Goal: Transaction & Acquisition: Purchase product/service

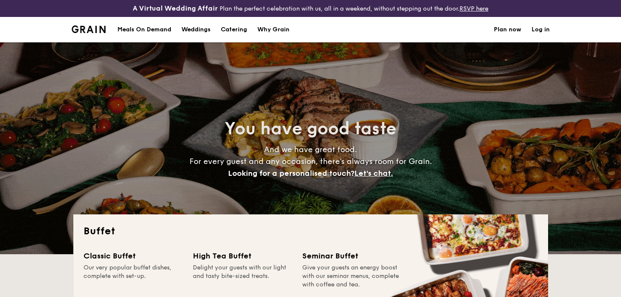
select select
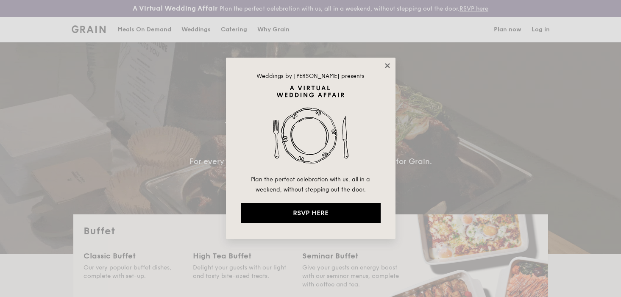
click at [387, 66] on icon at bounding box center [387, 65] width 5 height 5
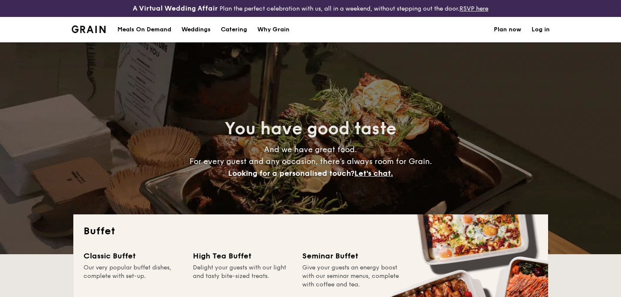
click at [239, 29] on h1 "Catering" at bounding box center [234, 29] width 26 height 25
click at [239, 27] on h1 "Catering" at bounding box center [234, 29] width 26 height 25
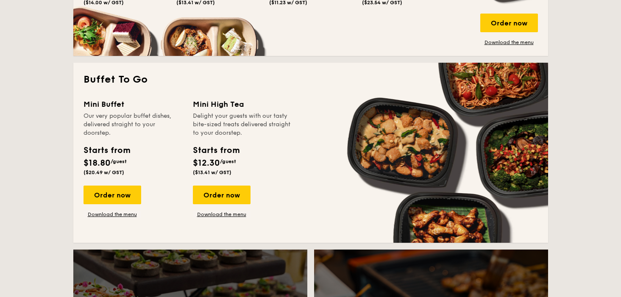
scroll to position [548, 0]
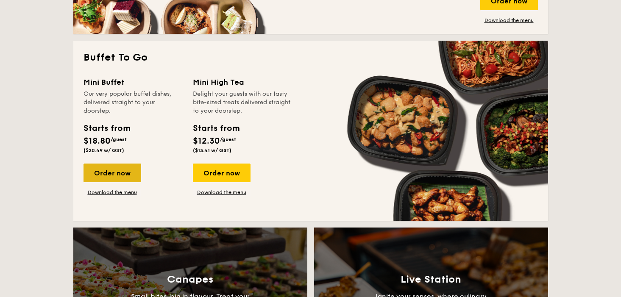
click at [117, 170] on div "Order now" at bounding box center [113, 173] width 58 height 19
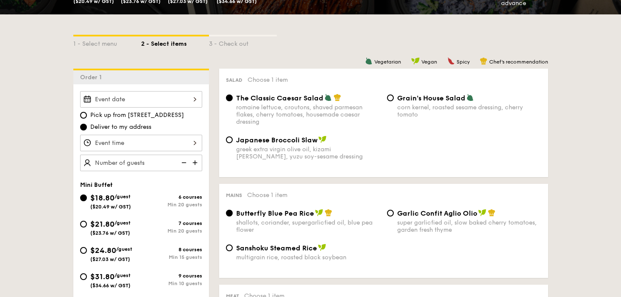
scroll to position [190, 0]
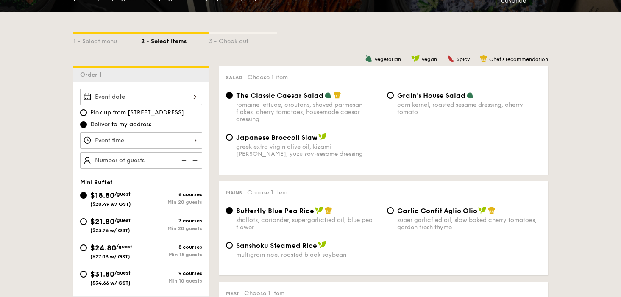
click at [142, 92] on div "2025 Oct [DATE] Tue Wed Thu Fri Sat Sun 1 2 3 4 5 6 7 8 9 10 11 12 13 14 15 16 …" at bounding box center [141, 97] width 122 height 17
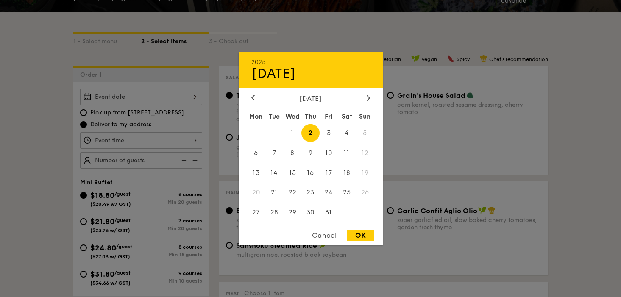
click at [315, 133] on span "2" at bounding box center [311, 133] width 18 height 18
click at [360, 235] on div "OK" at bounding box center [361, 235] width 28 height 11
type input "[DATE]"
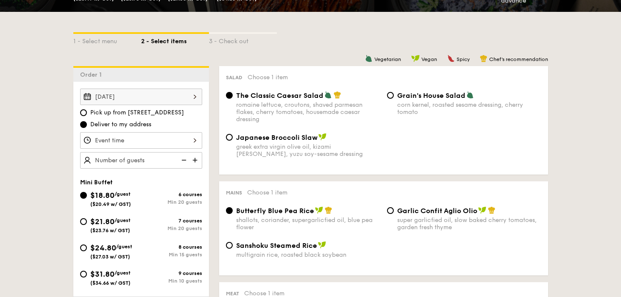
click at [166, 142] on div at bounding box center [141, 140] width 122 height 17
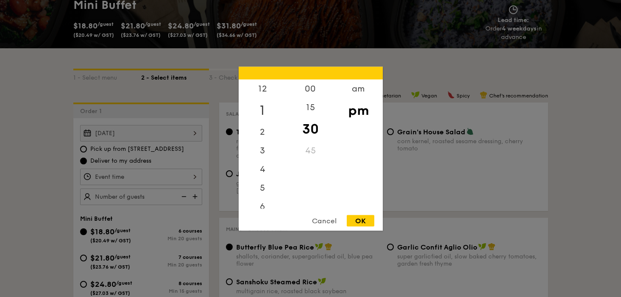
scroll to position [136, 0]
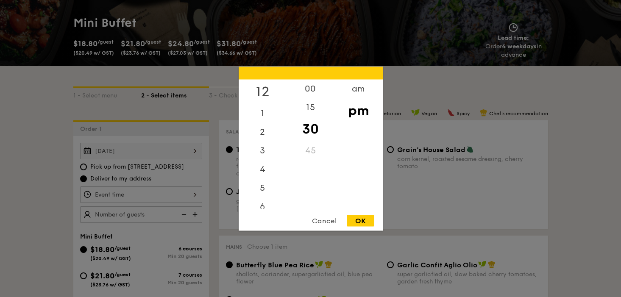
click at [264, 86] on div "12" at bounding box center [263, 91] width 48 height 25
click at [307, 93] on div "00" at bounding box center [311, 91] width 48 height 25
click at [366, 223] on div "OK" at bounding box center [361, 220] width 28 height 11
type input "12:00PM"
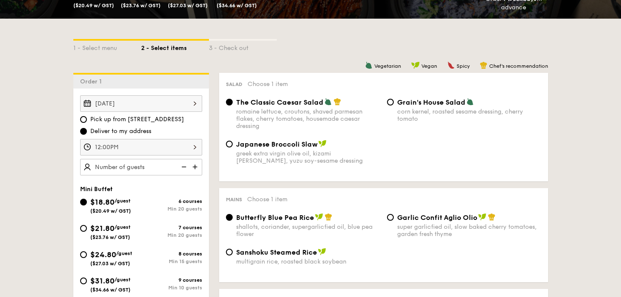
scroll to position [201, 0]
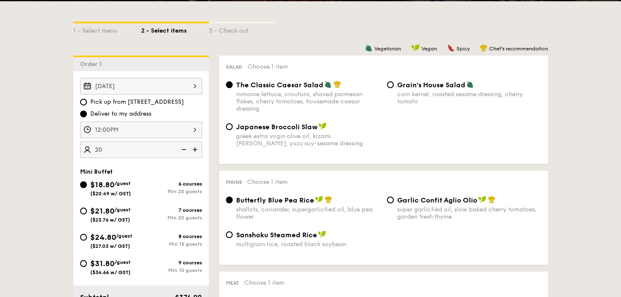
type input "20 guests"
click at [83, 234] on div "$24.80 /guest ($27.03 w/ GST)" at bounding box center [110, 241] width 61 height 18
click at [83, 234] on input "$24.80 /guest ($27.03 w/ GST) 8 courses Min 15 guests" at bounding box center [83, 237] width 7 height 7
radio input "true"
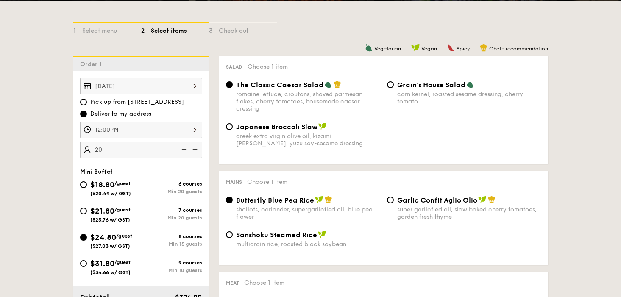
radio input "true"
radio input "false"
radio input "true"
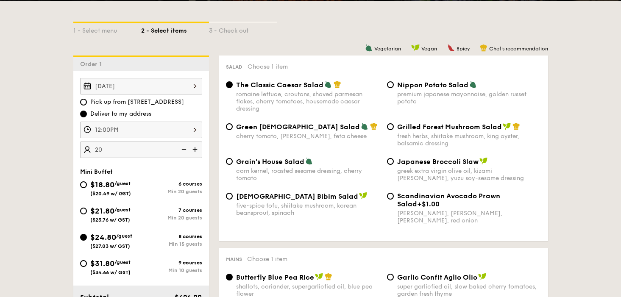
click at [295, 199] on span "[DEMOGRAPHIC_DATA] Bibim Salad" at bounding box center [297, 197] width 122 height 8
click at [233, 199] on input "Korean Bibim Salad five-spice tofu, shiitake mushroom, korean beansprout, spina…" at bounding box center [229, 196] width 7 height 7
radio input "true"
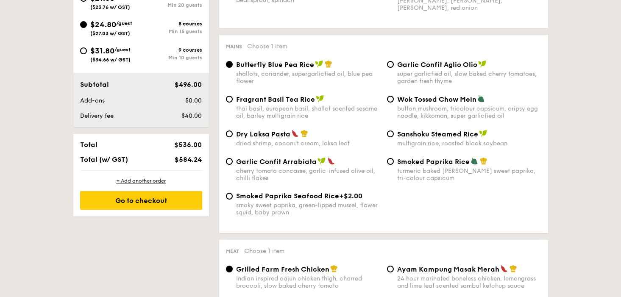
scroll to position [414, 0]
click at [282, 143] on div "dried shrimp, coconut cream, laksa leaf" at bounding box center [308, 143] width 144 height 7
click at [233, 137] on input "Dry Laksa Pasta dried shrimp, coconut cream, laksa leaf" at bounding box center [229, 133] width 7 height 7
radio input "true"
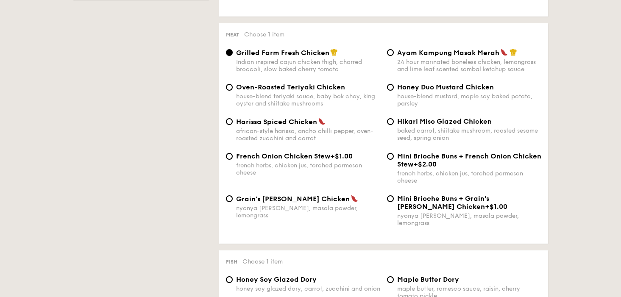
scroll to position [635, 0]
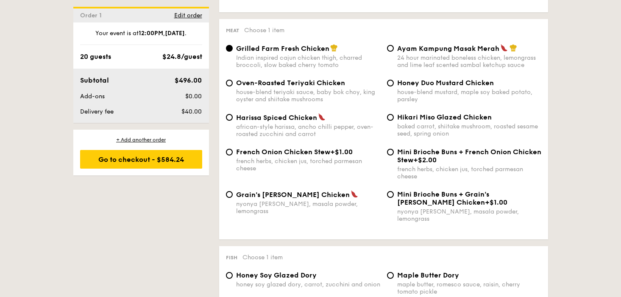
click at [394, 52] on div "Ayam Kampung Masak Merah 24 hour marinated boneless chicken, lemongrass and lim…" at bounding box center [464, 56] width 161 height 25
click at [390, 52] on input "Ayam Kampung Masak Merah 24 hour marinated boneless chicken, lemongrass and lim…" at bounding box center [390, 48] width 7 height 7
radio input "true"
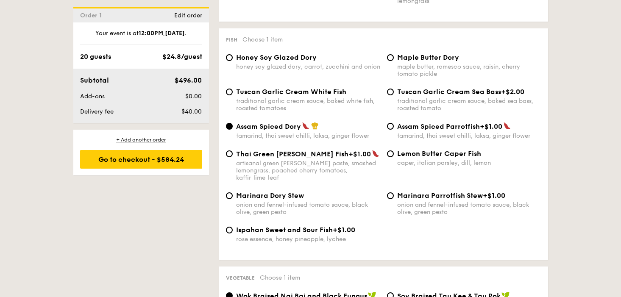
scroll to position [859, 0]
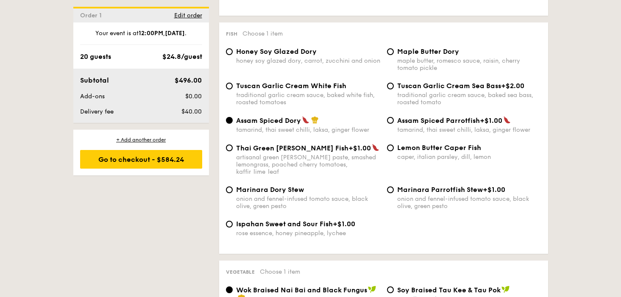
click at [292, 48] on span "Honey Soy Glazed Dory" at bounding box center [276, 52] width 81 height 8
click at [233, 48] on input "Honey Soy Glazed Dory honey soy glazed dory, carrot, zucchini and onion" at bounding box center [229, 51] width 7 height 7
radio input "true"
click at [303, 157] on div "artisanal green [PERSON_NAME] paste, smashed lemongrass, poached cherry tomatoe…" at bounding box center [308, 165] width 144 height 22
click at [233, 151] on input "Thai Green [PERSON_NAME] Fish +$1.00 artisanal green [PERSON_NAME] paste, smash…" at bounding box center [229, 148] width 7 height 7
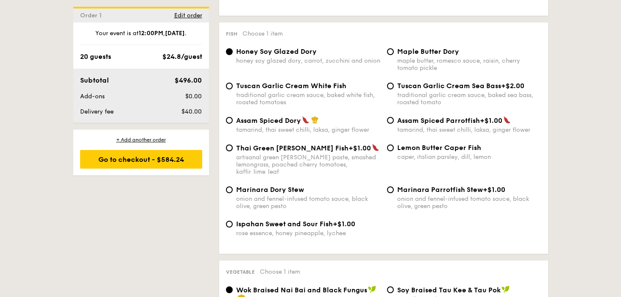
radio input "true"
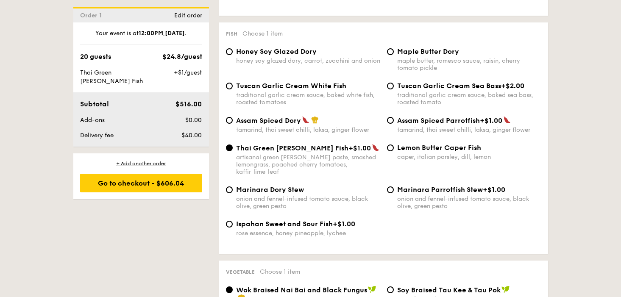
click at [298, 118] on span "Assam Spiced Dory" at bounding box center [268, 121] width 65 height 8
click at [233, 118] on input "Assam Spiced Dory tamarind, thai sweet chilli, laksa, ginger flower" at bounding box center [229, 120] width 7 height 7
radio input "true"
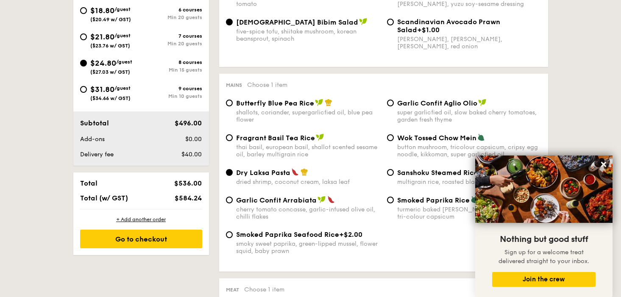
scroll to position [313, 0]
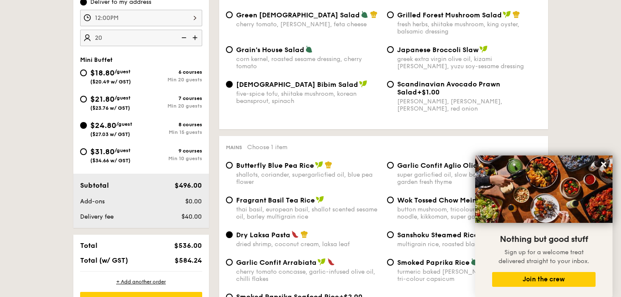
click at [160, 100] on div "7 courses" at bounding box center [171, 98] width 61 height 6
click at [87, 100] on input "$21.80 /guest ($23.76 w/ GST) 7 courses Min 20 guests" at bounding box center [83, 99] width 7 height 7
radio input "true"
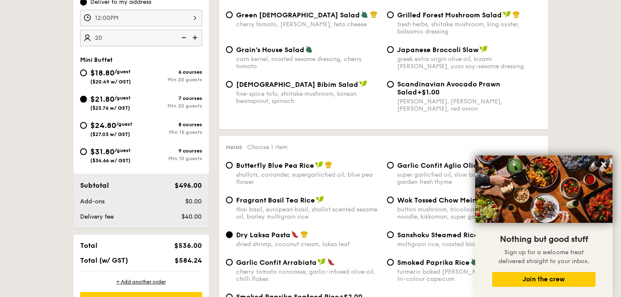
radio input "true"
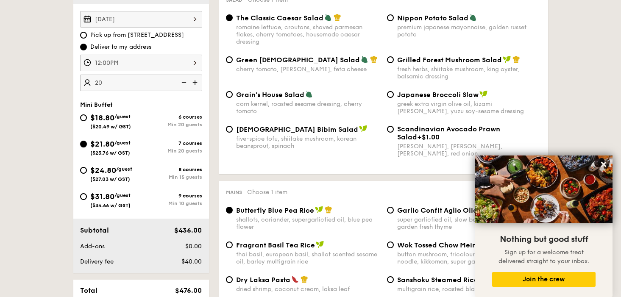
scroll to position [254, 0]
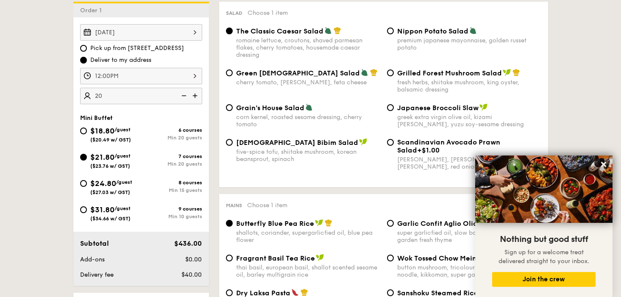
click at [288, 157] on div "five-spice tofu, shiitake mushroom, korean beansprout, spinach" at bounding box center [308, 155] width 144 height 14
click at [233, 146] on input "Korean Bibim Salad five-spice tofu, shiitake mushroom, korean beansprout, spina…" at bounding box center [229, 142] width 7 height 7
radio input "true"
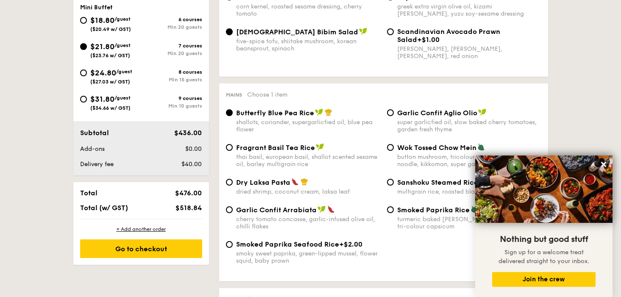
scroll to position [367, 0]
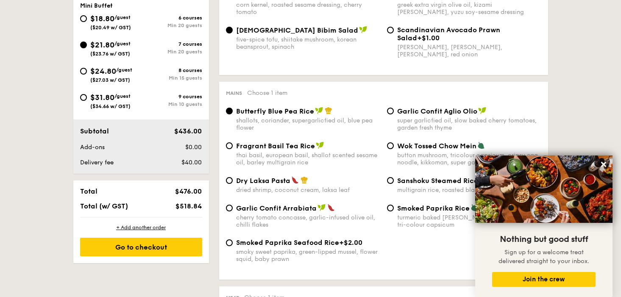
click at [325, 190] on div "dried shrimp, coconut cream, laksa leaf" at bounding box center [308, 190] width 144 height 7
click at [233, 184] on input "Dry Laksa Pasta dried shrimp, coconut cream, laksa leaf" at bounding box center [229, 180] width 7 height 7
radio input "true"
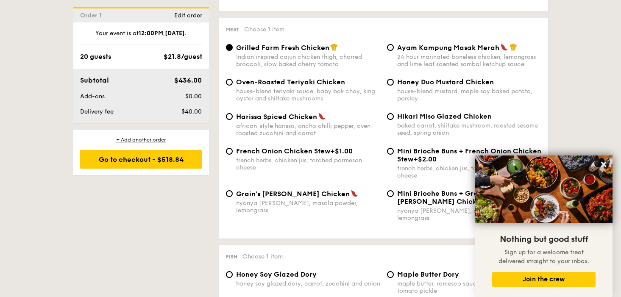
scroll to position [642, 0]
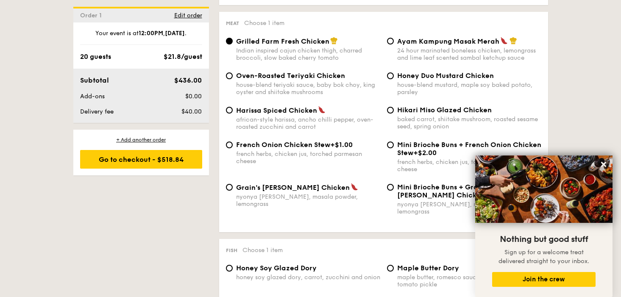
click at [416, 52] on div "24 hour marinated boneless chicken, lemongrass and lime leaf scented sambal ket…" at bounding box center [469, 54] width 144 height 14
click at [394, 45] on input "Ayam Kampung Masak Merah 24 hour marinated boneless chicken, lemongrass and lim…" at bounding box center [390, 41] width 7 height 7
radio input "true"
click at [413, 123] on div "baked carrot, shiitake mushroom, roasted sesame seed, spring onion" at bounding box center [469, 123] width 144 height 14
click at [394, 114] on input "Hikari Miso Glazed Chicken baked carrot, shiitake mushroom, roasted sesame seed…" at bounding box center [390, 110] width 7 height 7
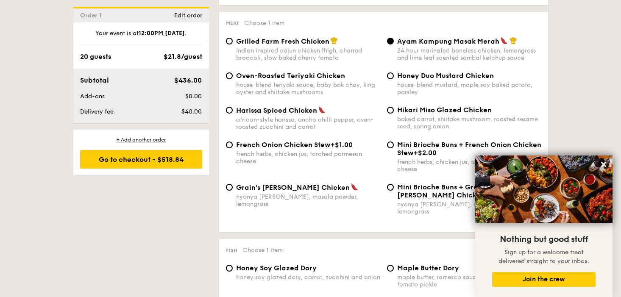
radio input "true"
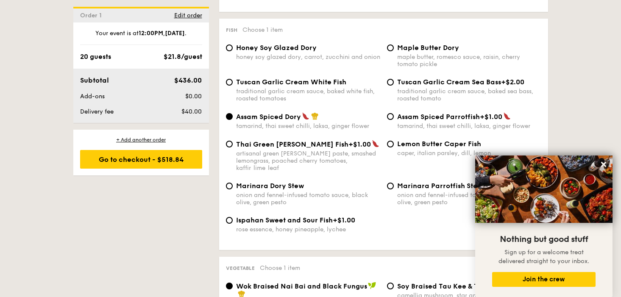
scroll to position [863, 0]
click at [603, 165] on icon at bounding box center [603, 164] width 5 height 5
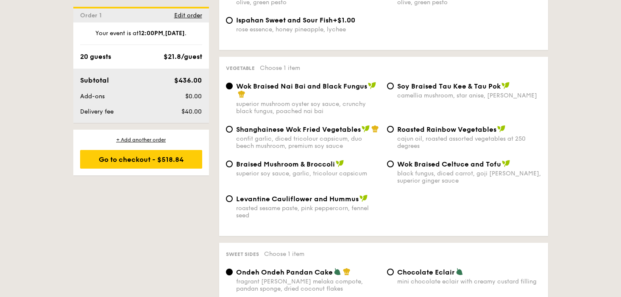
scroll to position [1067, 0]
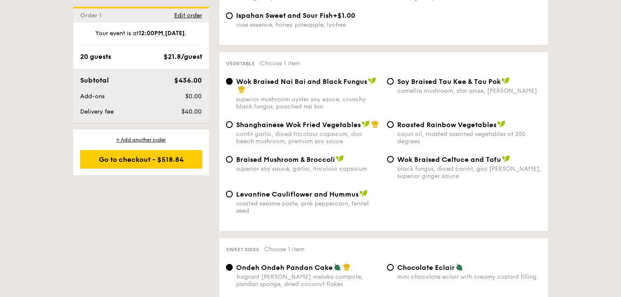
click at [427, 78] on div "⁠Soy Braised Tau Kee & Tau Pok camellia mushroom, star anise, goji [PERSON_NAME]" at bounding box center [469, 85] width 144 height 17
click at [394, 78] on input "⁠Soy Braised Tau Kee & Tau Pok camellia mushroom, star anise, goji [PERSON_NAME]" at bounding box center [390, 81] width 7 height 7
radio input "true"
click at [324, 107] on div "Wok Braised Nai Bai and Black Fungus superior mushroom oyster soy sauce, crunch…" at bounding box center [384, 98] width 322 height 43
click at [315, 102] on div "superior mushroom oyster soy sauce, crunchy black fungus, poached nai bai" at bounding box center [308, 103] width 144 height 14
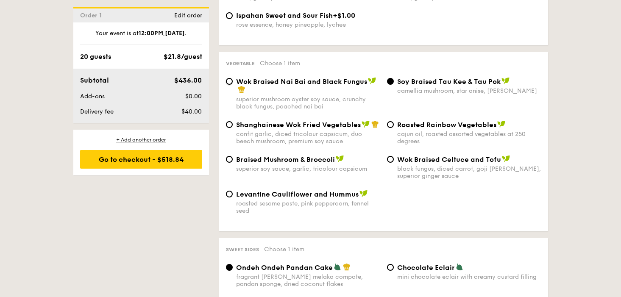
click at [233, 85] on input "Wok Braised Nai Bai and Black Fungus superior mushroom oyster soy sauce, crunch…" at bounding box center [229, 81] width 7 height 7
radio input "true"
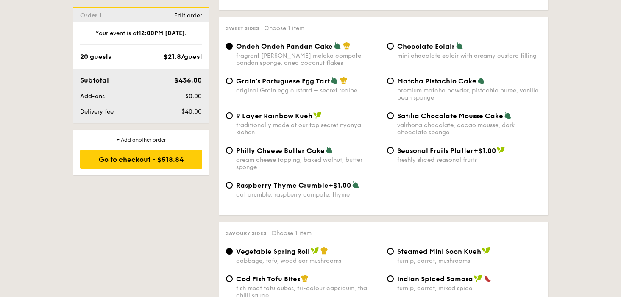
scroll to position [1288, 0]
click at [296, 87] on div "original Grain egg custard – secret recipe" at bounding box center [308, 90] width 144 height 7
click at [233, 84] on input "Grain's Portuguese Egg Tart original Grain egg custard – secret recipe" at bounding box center [229, 81] width 7 height 7
radio input "true"
click at [288, 117] on div "9 Layer Rainbow Kueh traditionally made at our top secret nyonya kichen" at bounding box center [308, 124] width 144 height 25
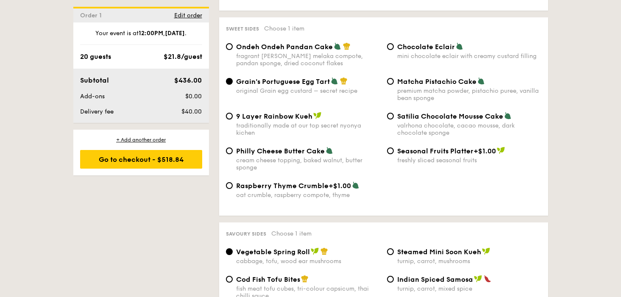
click at [233, 117] on input "9 Layer Rainbow Kueh traditionally made at our top secret nyonya kichen" at bounding box center [229, 116] width 7 height 7
radio input "true"
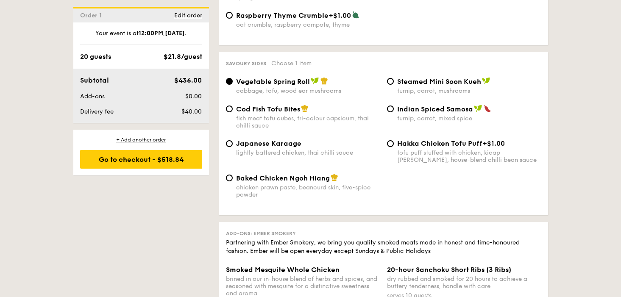
scroll to position [1460, 0]
click at [392, 81] on div "Steamed Mini Soon Kueh turnip, carrot, mushrooms" at bounding box center [464, 84] width 161 height 17
click at [392, 77] on input "Steamed Mini Soon Kueh turnip, carrot, mushrooms" at bounding box center [390, 80] width 7 height 7
radio input "true"
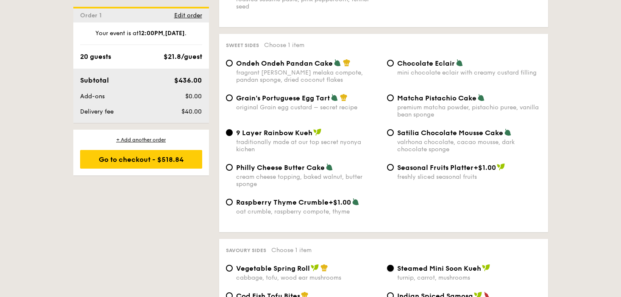
scroll to position [1273, 0]
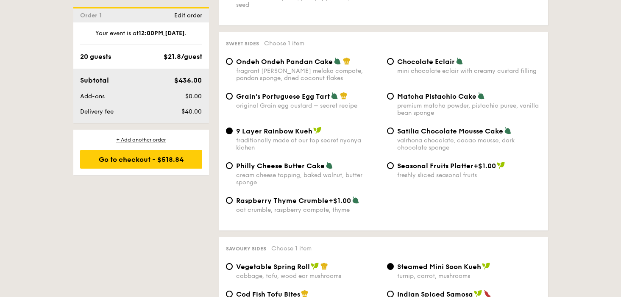
click at [312, 92] on span "Grain's Portuguese Egg Tart" at bounding box center [283, 96] width 94 height 8
click at [233, 93] on input "Grain's Portuguese Egg Tart original Grain egg custard – secret recipe" at bounding box center [229, 96] width 7 height 7
radio input "true"
click at [315, 68] on div "fragrant [PERSON_NAME] melaka compote, pandan sponge, dried coconut flakes" at bounding box center [308, 74] width 144 height 14
click at [233, 65] on input "Ondeh Ondeh Pandan Cake fragrant [PERSON_NAME] melaka compote, pandan sponge, d…" at bounding box center [229, 61] width 7 height 7
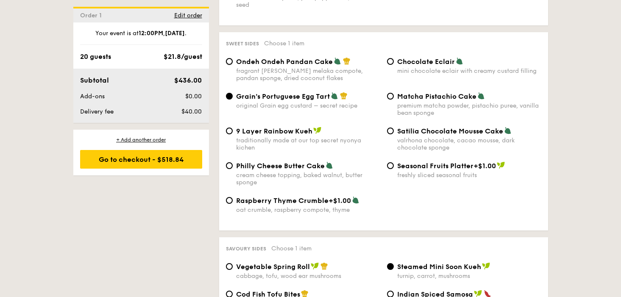
radio input "true"
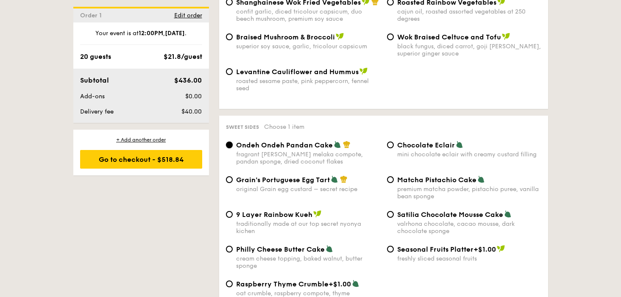
scroll to position [1189, 0]
click at [317, 187] on div "original Grain egg custard – secret recipe" at bounding box center [308, 190] width 144 height 7
click at [233, 184] on input "Grain's Portuguese Egg Tart original Grain egg custard – secret recipe" at bounding box center [229, 180] width 7 height 7
radio input "true"
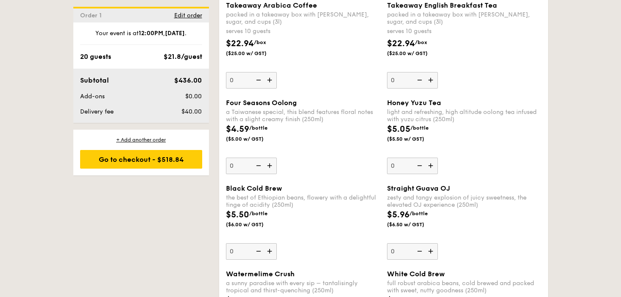
scroll to position [2086, 0]
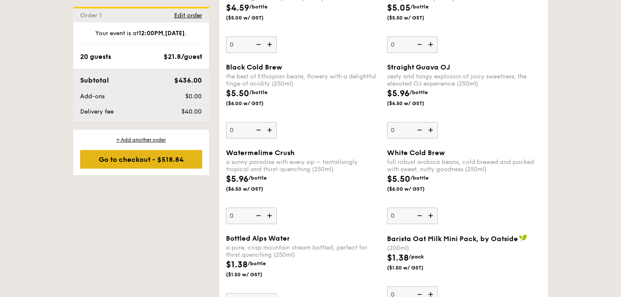
click at [175, 162] on div "Go to checkout - $518.84" at bounding box center [141, 159] width 122 height 19
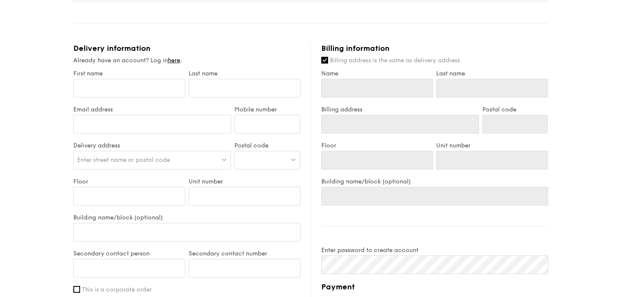
scroll to position [410, 0]
click at [151, 84] on input "First name" at bounding box center [129, 87] width 112 height 19
type input "[PERSON_NAME]"
type input "Teo"
type input "[EMAIL_ADDRESS][DOMAIN_NAME]"
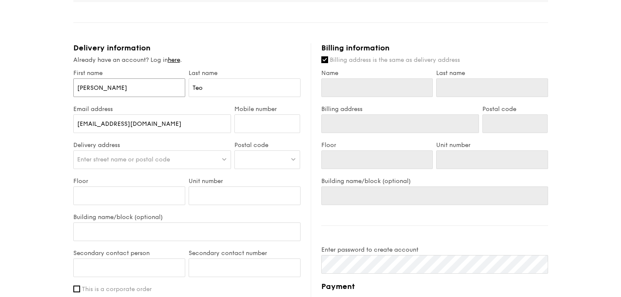
type input "[PERSON_NAME]"
type input "Teo"
click at [254, 124] on input "Mobile number" at bounding box center [268, 124] width 66 height 19
type input "98204909"
click at [156, 157] on span "Enter street name or postal code" at bounding box center [123, 159] width 93 height 7
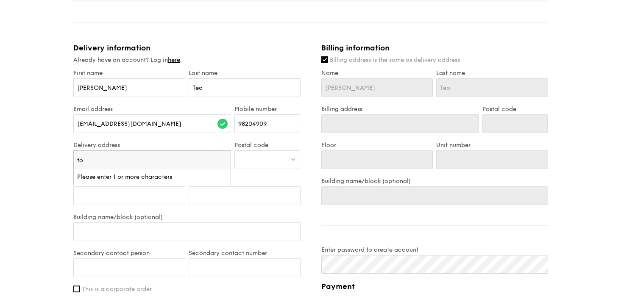
type input "t"
click at [275, 159] on div at bounding box center [268, 160] width 66 height 19
paste input "829857"
type input "829857"
click at [202, 163] on div "Enter street name or postal code" at bounding box center [152, 160] width 158 height 19
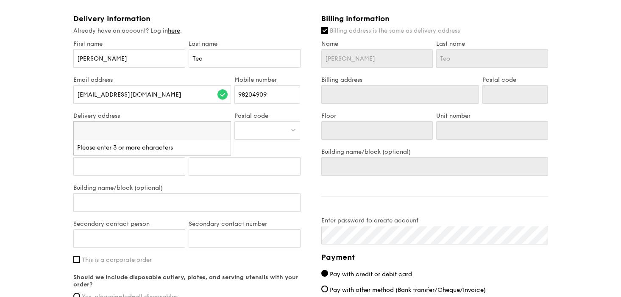
scroll to position [440, 0]
click at [261, 128] on div at bounding box center [268, 129] width 66 height 19
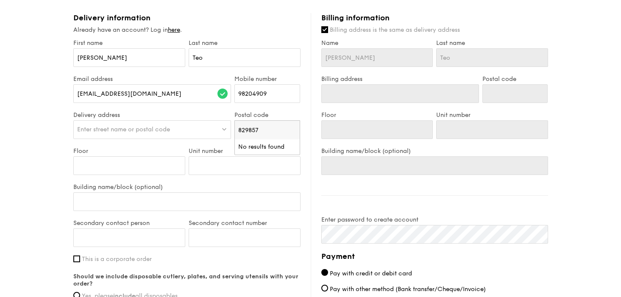
click at [261, 128] on input "829857" at bounding box center [267, 130] width 65 height 19
type input "8"
click at [165, 132] on span "Enter street name or postal code" at bounding box center [123, 129] width 93 height 7
type input "829857"
click at [134, 172] on input "Floor" at bounding box center [129, 166] width 112 height 19
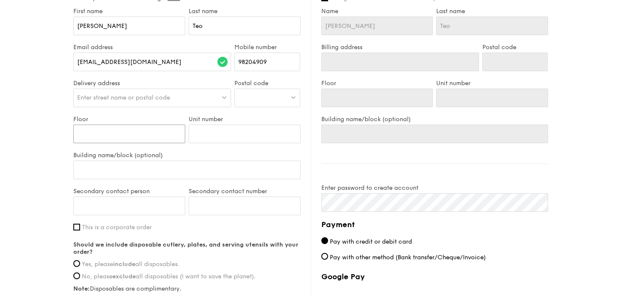
scroll to position [474, 0]
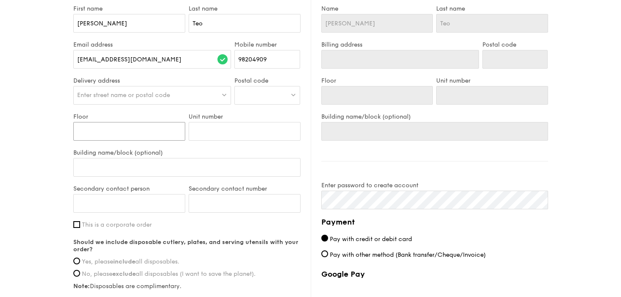
type input "3"
click at [233, 125] on input "Unit number" at bounding box center [245, 131] width 112 height 19
paste input "216"
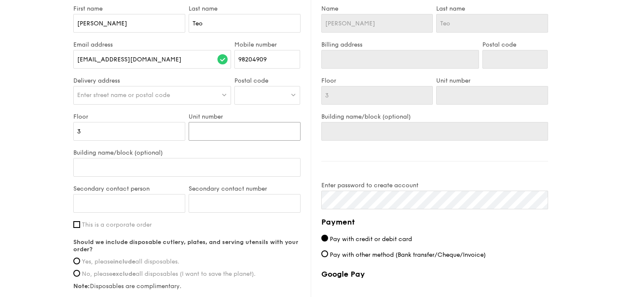
type input "216"
click at [174, 169] on input "Building name/block (optional)" at bounding box center [186, 167] width 227 height 19
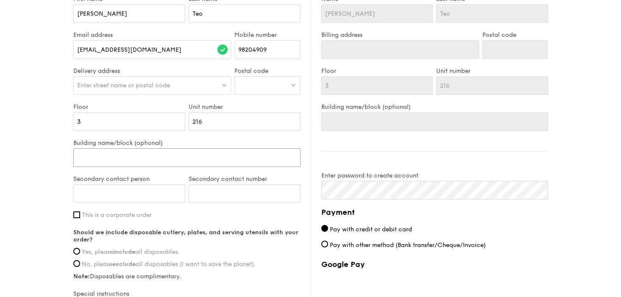
paste input "[GEOGRAPHIC_DATA][STREET_ADDRESS]"
type input "[GEOGRAPHIC_DATA][STREET_ADDRESS]"
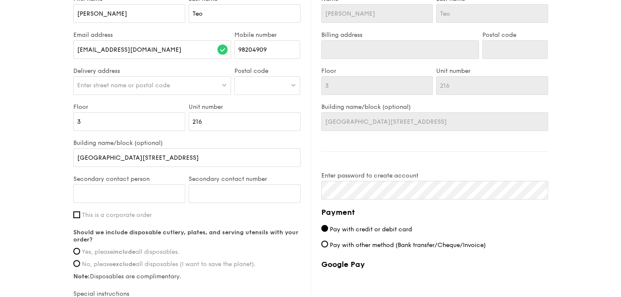
scroll to position [0, 0]
click at [133, 183] on div "Secondary contact person" at bounding box center [129, 194] width 115 height 36
click at [129, 192] on input "Secondary contact person" at bounding box center [129, 194] width 112 height 19
type input "[PERSON_NAME]"
click at [203, 190] on input "Secondary contact number" at bounding box center [245, 194] width 112 height 19
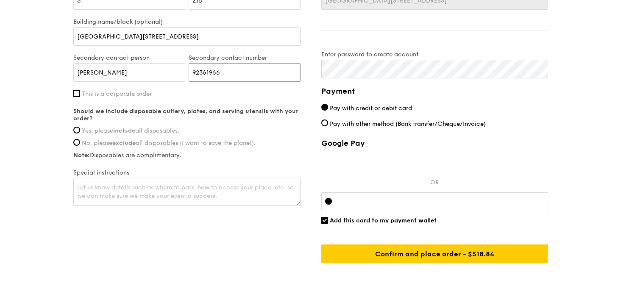
scroll to position [607, 0]
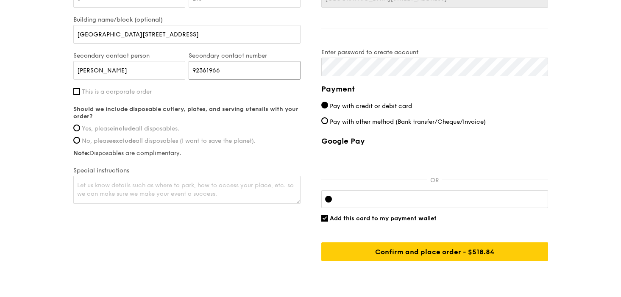
type input "92361966"
click at [120, 131] on strong "include" at bounding box center [124, 128] width 22 height 7
click at [80, 131] on input "Yes, please include all disposables." at bounding box center [76, 128] width 7 height 7
radio input "true"
click at [131, 187] on textarea at bounding box center [186, 190] width 227 height 28
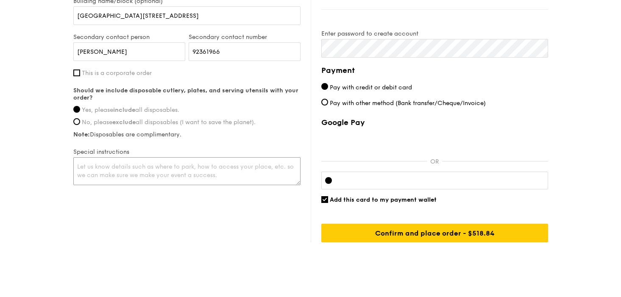
scroll to position [626, 0]
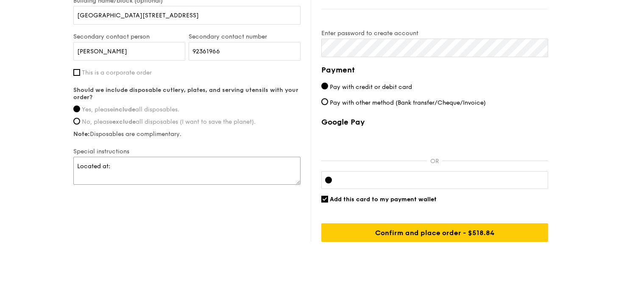
paste textarea "[GEOGRAPHIC_DATA][STREET_ADDRESS]"
click at [174, 163] on textarea "Located at: [GEOGRAPHIC_DATA], [GEOGRAPHIC_DATA][STREET_ADDRESS] It is in the s…" at bounding box center [186, 171] width 227 height 28
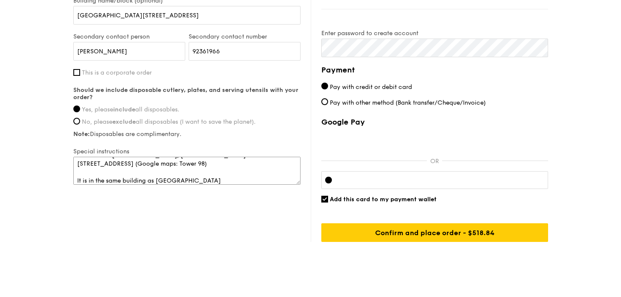
click at [229, 179] on textarea "Located at: [GEOGRAPHIC_DATA], [GEOGRAPHIC_DATA][STREET_ADDRESS] (Google maps: …" at bounding box center [186, 171] width 227 height 28
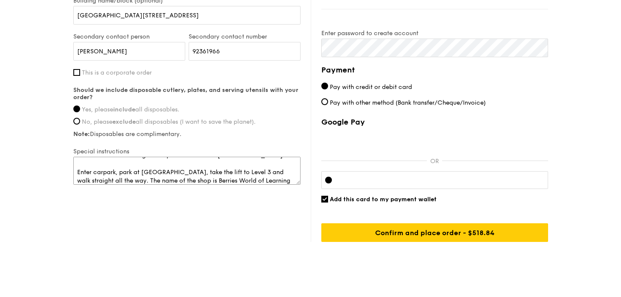
scroll to position [53, 0]
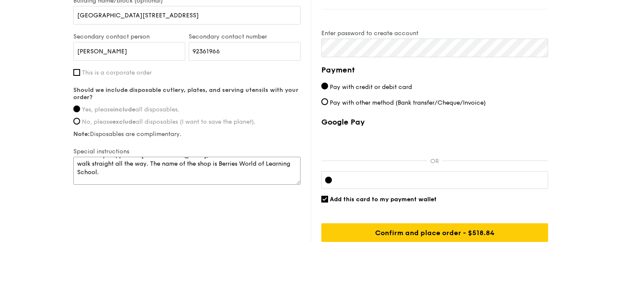
type textarea "Located at: [GEOGRAPHIC_DATA], [GEOGRAPHIC_DATA][STREET_ADDRESS] (Google maps: …"
click at [204, 51] on input "92361966" at bounding box center [245, 51] width 112 height 19
paste input "number"
type input "92361966"
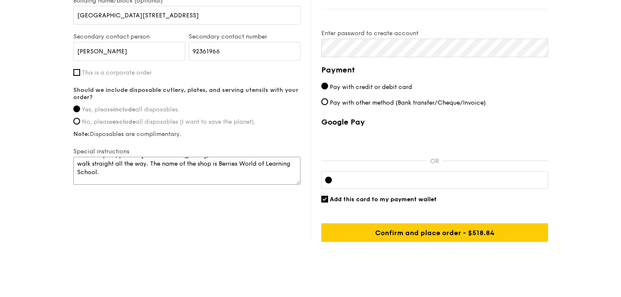
click at [115, 183] on textarea "Located at: [GEOGRAPHIC_DATA], [GEOGRAPHIC_DATA][STREET_ADDRESS] (Google maps: …" at bounding box center [186, 171] width 227 height 28
paste textarea "92361966"
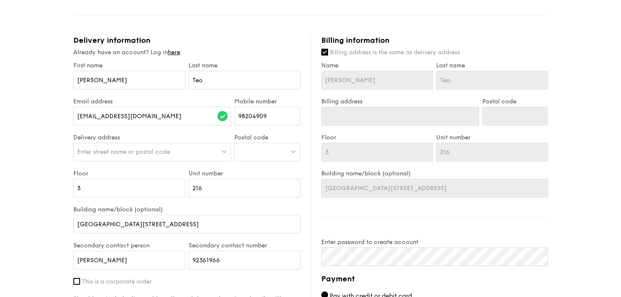
scroll to position [445, 0]
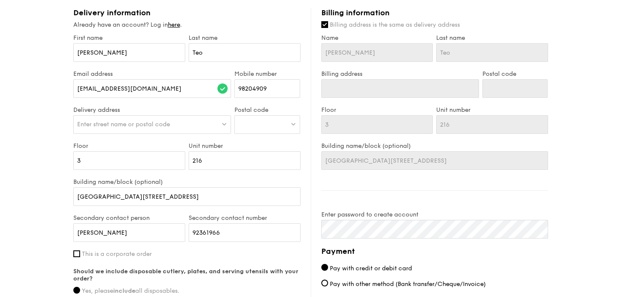
type textarea "Located at: [GEOGRAPHIC_DATA], [GEOGRAPHIC_DATA][STREET_ADDRESS] (Google maps: …"
click at [324, 26] on input "Billing address is the same as delivery address" at bounding box center [325, 24] width 7 height 7
checkbox input "false"
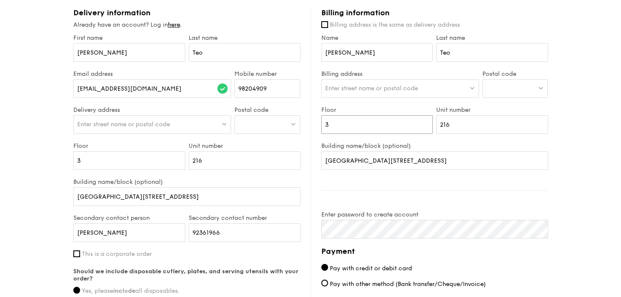
click at [358, 123] on input "3" at bounding box center [378, 124] width 112 height 19
click at [490, 86] on div at bounding box center [516, 88] width 66 height 19
type input "259000"
click at [510, 104] on div "[STREET_ADDRESS]" at bounding box center [509, 106] width 44 height 8
click at [338, 18] on div "Billing information Billing address is the same as delivery address Name [PERSO…" at bounding box center [430, 216] width 238 height 416
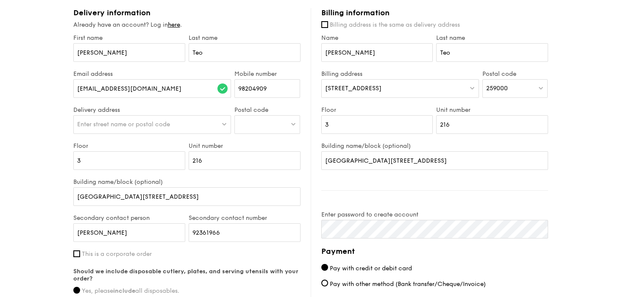
click at [338, 25] on span "Billing address is the same as delivery address" at bounding box center [395, 24] width 130 height 7
click at [328, 25] on input "Billing address is the same as delivery address" at bounding box center [325, 24] width 7 height 7
checkbox input "true"
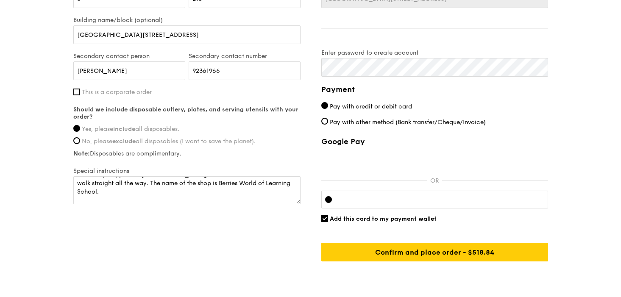
scroll to position [615, 0]
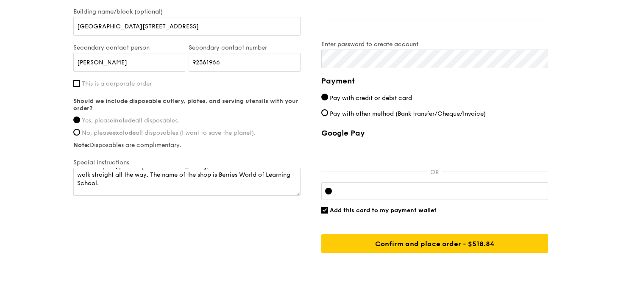
click at [369, 211] on span "Add this card to my payment wallet" at bounding box center [383, 210] width 107 height 7
click at [328, 211] on input "Add this card to my payment wallet" at bounding box center [325, 210] width 7 height 7
checkbox input "false"
click at [380, 183] on div at bounding box center [435, 191] width 227 height 18
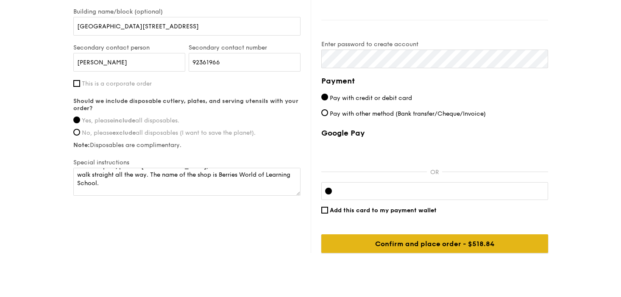
click at [397, 241] on input "Confirm and place order - $518.84" at bounding box center [435, 244] width 227 height 19
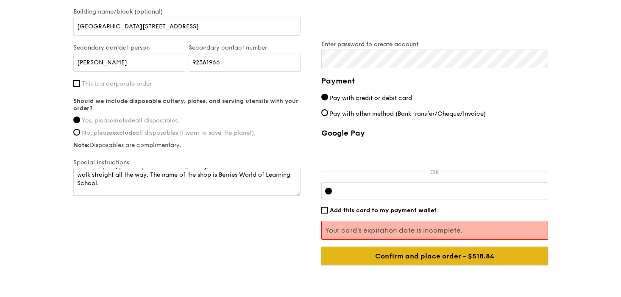
click at [482, 255] on input "Confirm and place order - $518.84" at bounding box center [435, 256] width 227 height 19
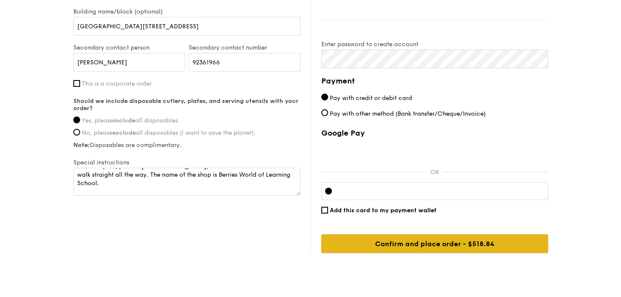
click at [446, 250] on input "Confirm and place order - $518.84" at bounding box center [435, 244] width 227 height 19
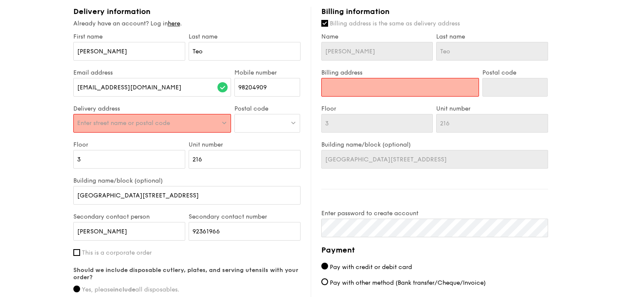
scroll to position [439, 0]
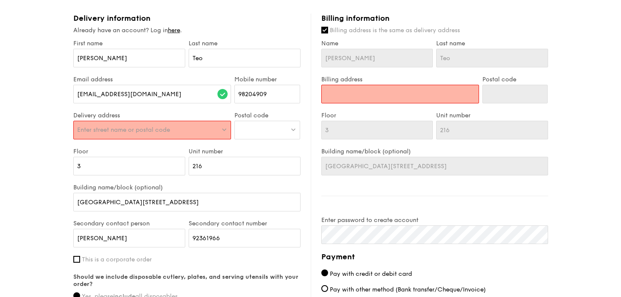
click at [350, 92] on input "Billing address" at bounding box center [401, 94] width 158 height 19
click at [179, 129] on div "Enter street name or postal code" at bounding box center [152, 130] width 158 height 19
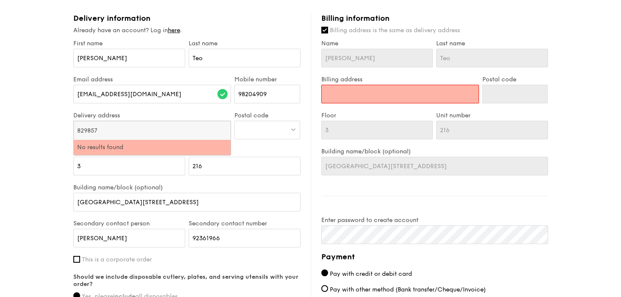
click at [174, 130] on input "829857" at bounding box center [152, 130] width 157 height 19
drag, startPoint x: 174, startPoint y: 130, endPoint x: 44, endPoint y: 113, distance: 131.3
click at [45, 114] on div "1 - Select menu 2 - Select items 3 - Check out Mini Buffet $21.80 /guest ($23.7…" at bounding box center [310, 21] width 621 height 886
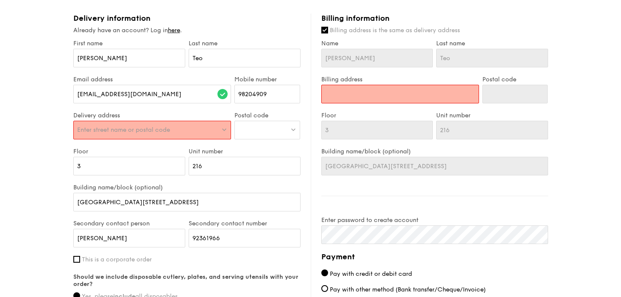
click at [95, 132] on span "Enter street name or postal code" at bounding box center [123, 129] width 93 height 7
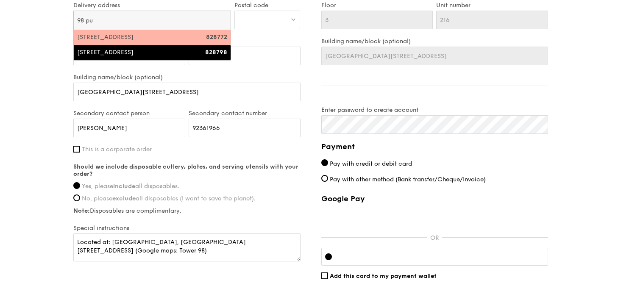
scroll to position [0, 0]
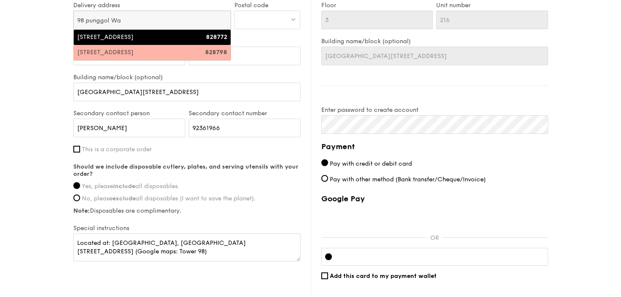
type input "[STREET_ADDRESS]"
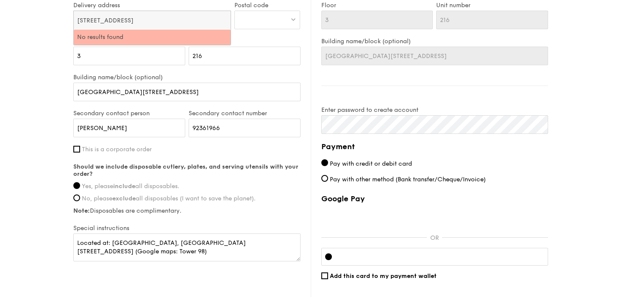
drag, startPoint x: 142, startPoint y: 22, endPoint x: 48, endPoint y: 13, distance: 94.6
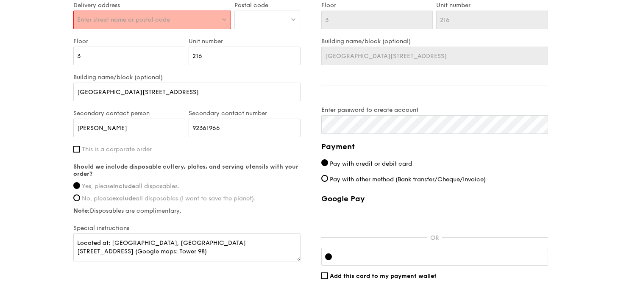
click at [102, 19] on span "Enter street name or postal code" at bounding box center [123, 19] width 93 height 7
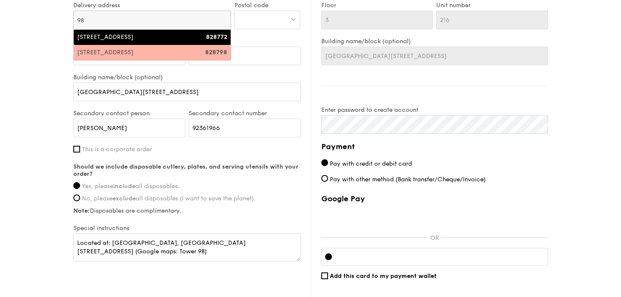
type input "9"
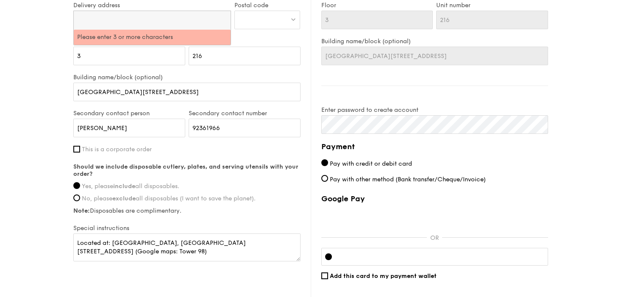
click at [85, 27] on input "search" at bounding box center [152, 20] width 157 height 19
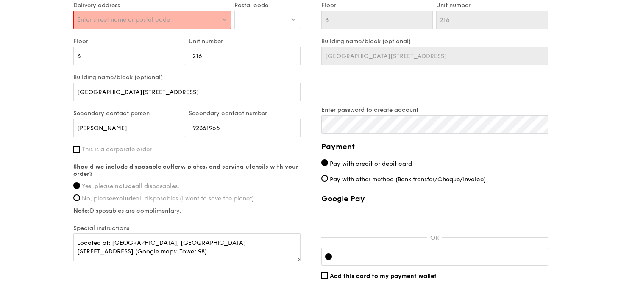
click at [280, 25] on div at bounding box center [268, 20] width 66 height 19
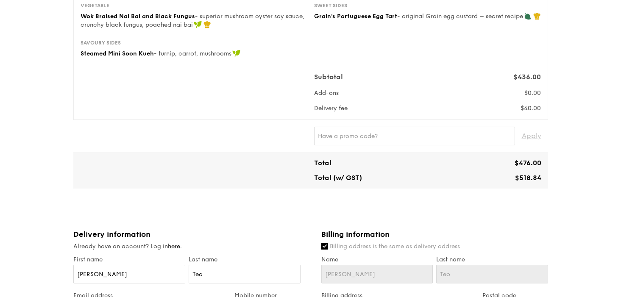
scroll to position [221, 0]
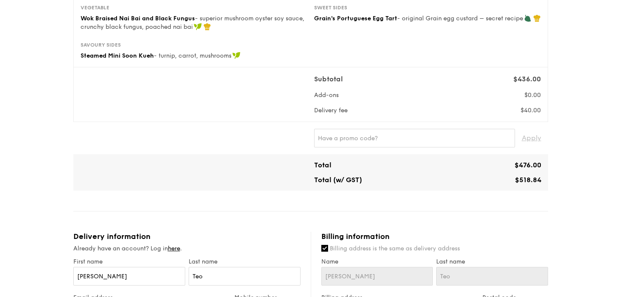
type input "829857"
